Goal: Check status: Check status

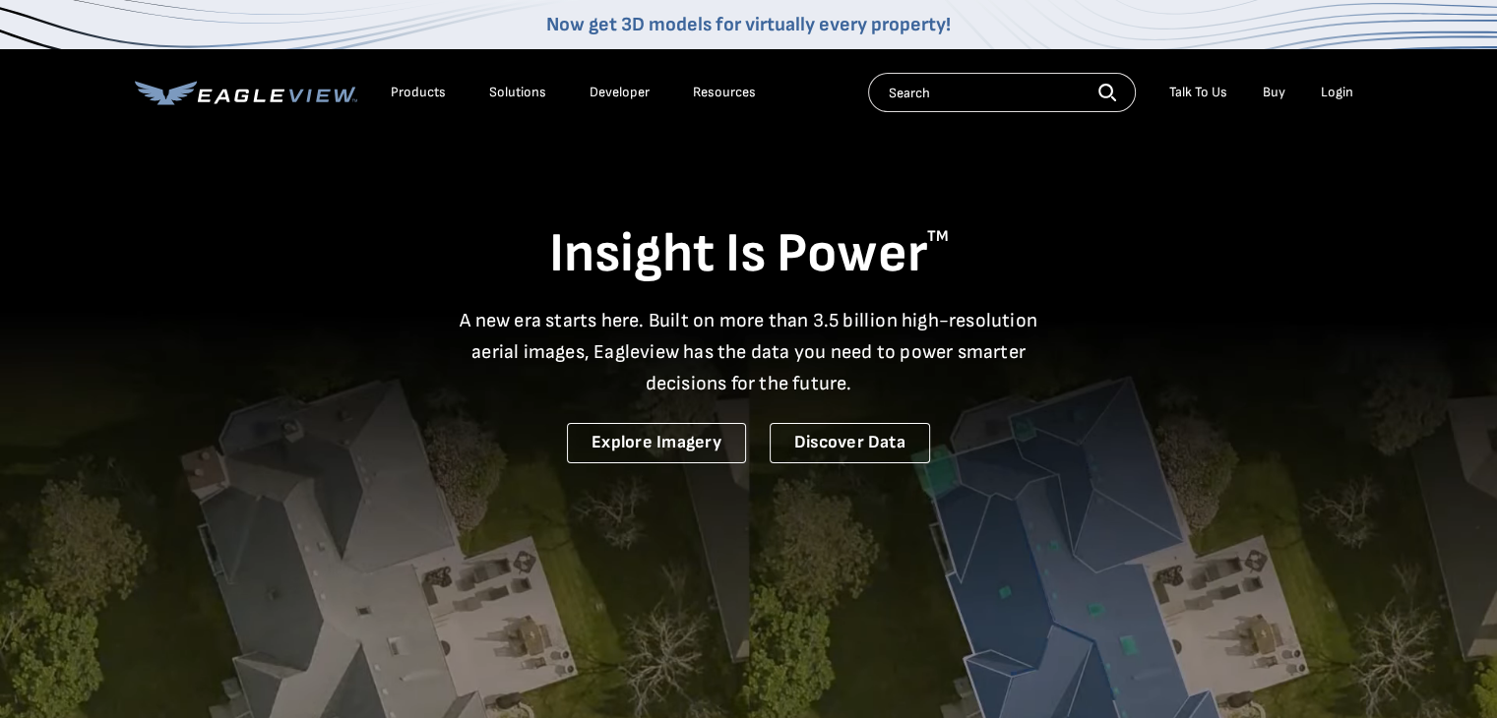
click at [1331, 95] on div "Login" at bounding box center [1337, 93] width 32 height 18
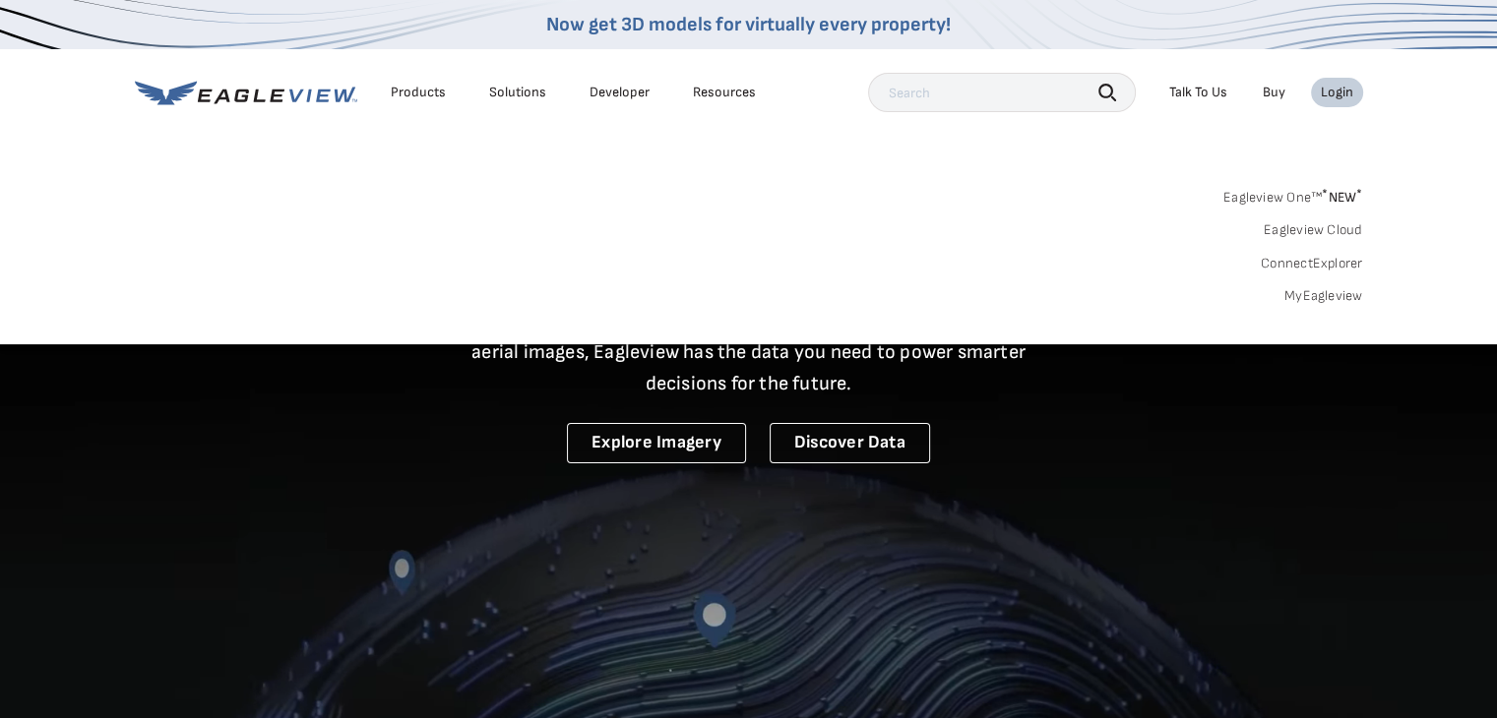
click at [1325, 290] on link "MyEagleview" at bounding box center [1323, 296] width 79 height 18
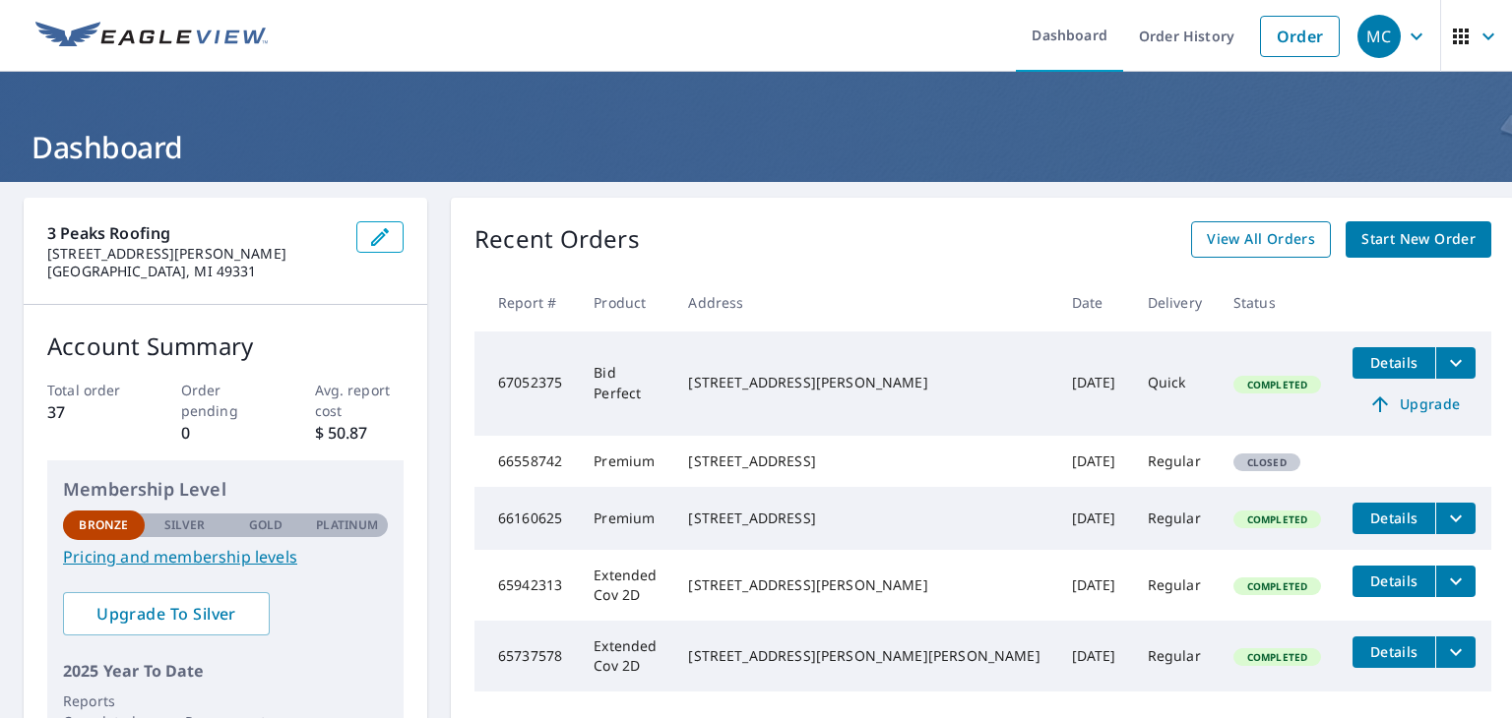
click at [1211, 245] on span "View All Orders" at bounding box center [1261, 239] width 108 height 25
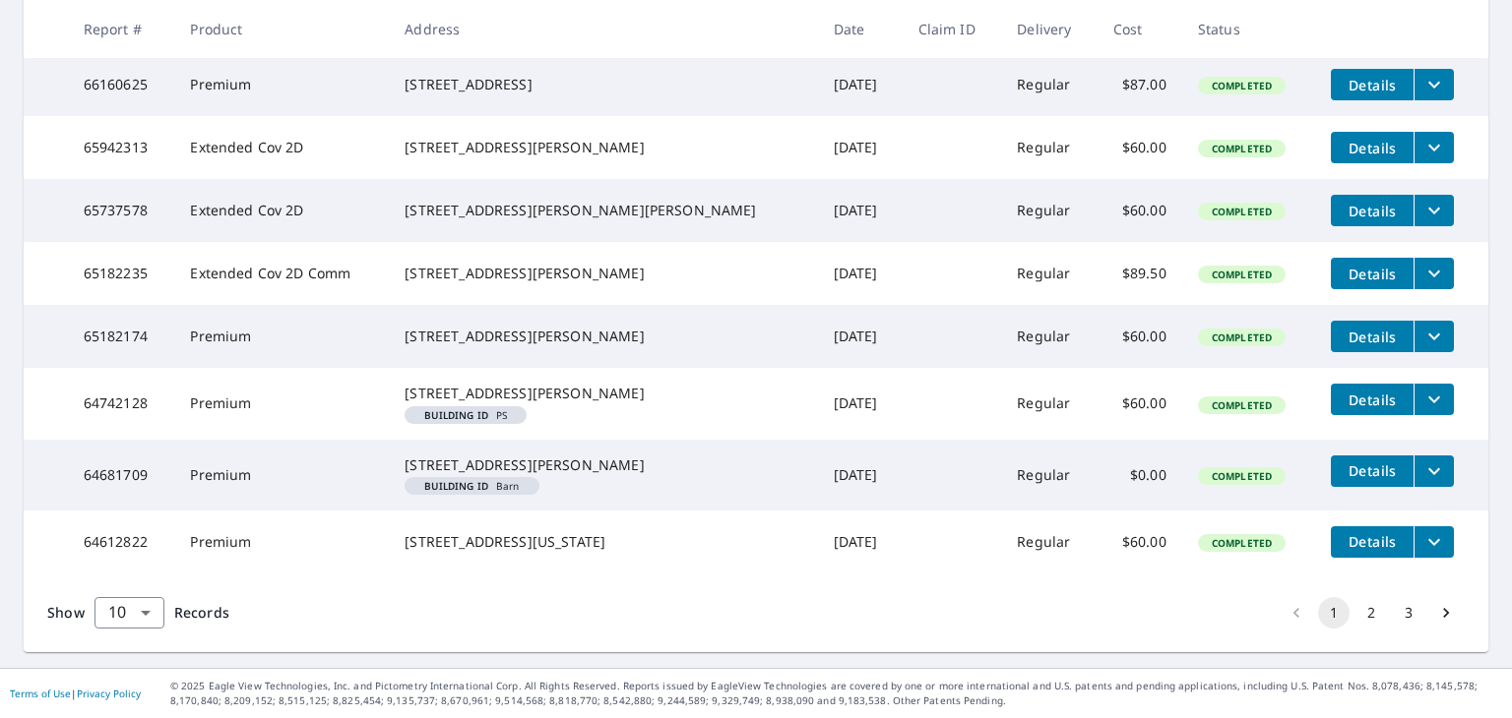
scroll to position [645, 0]
click at [1356, 606] on button "2" at bounding box center [1370, 612] width 31 height 31
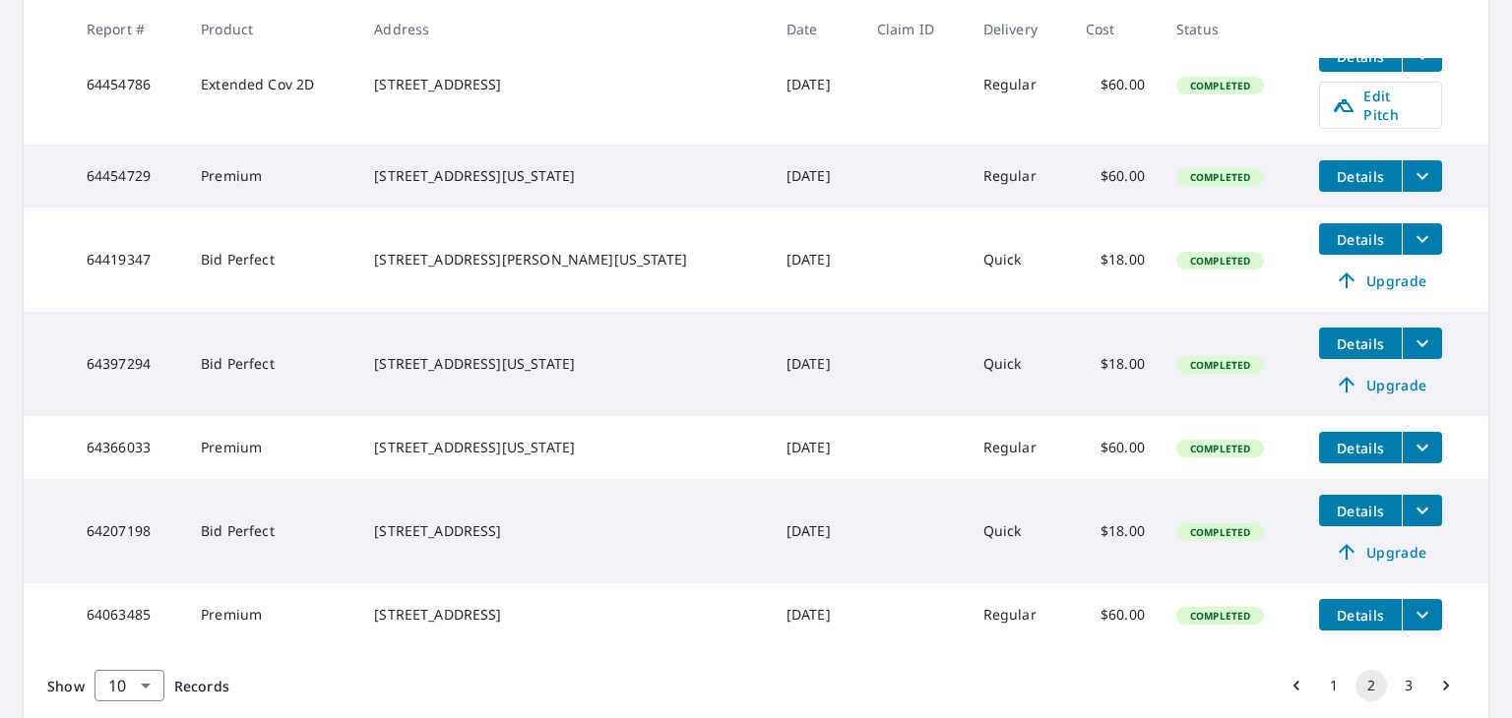
scroll to position [740, 0]
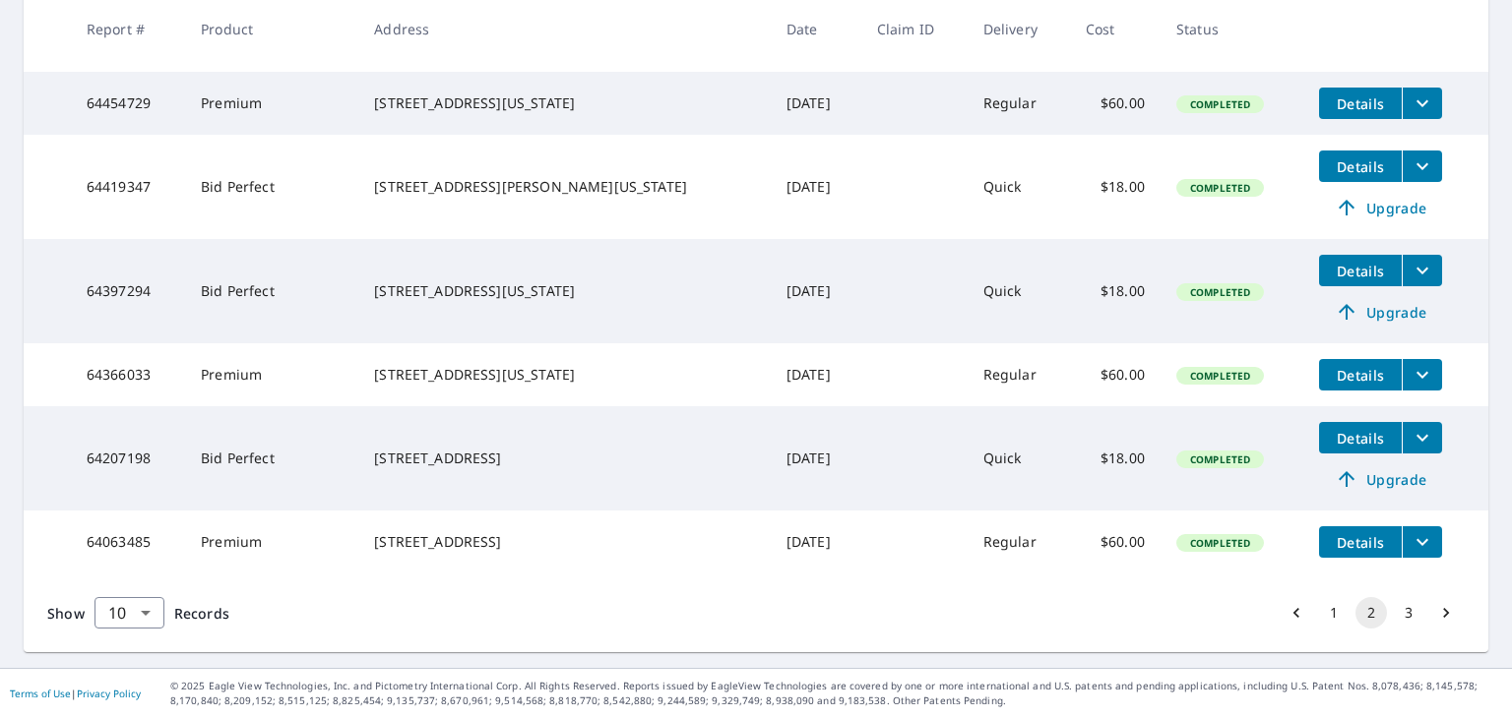
click at [1318, 609] on button "1" at bounding box center [1333, 612] width 31 height 31
